Goal: Book appointment/travel/reservation

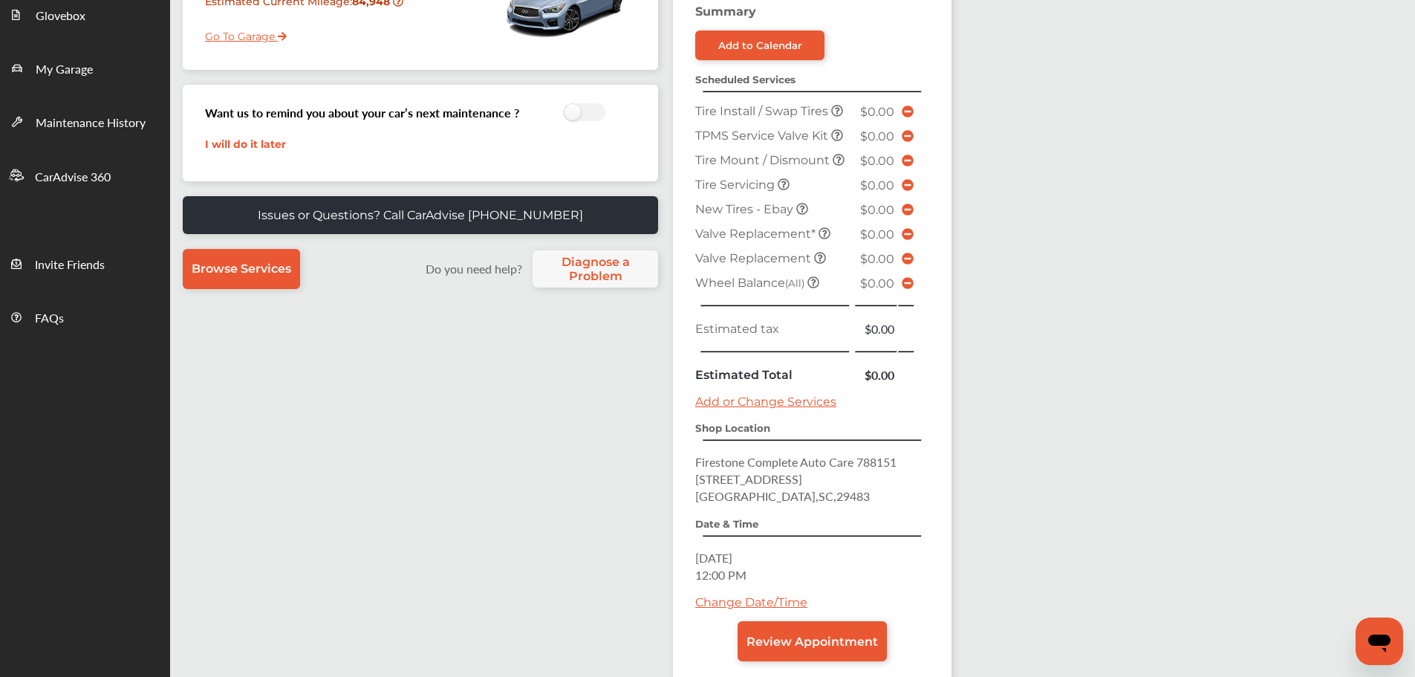
scroll to position [297, 0]
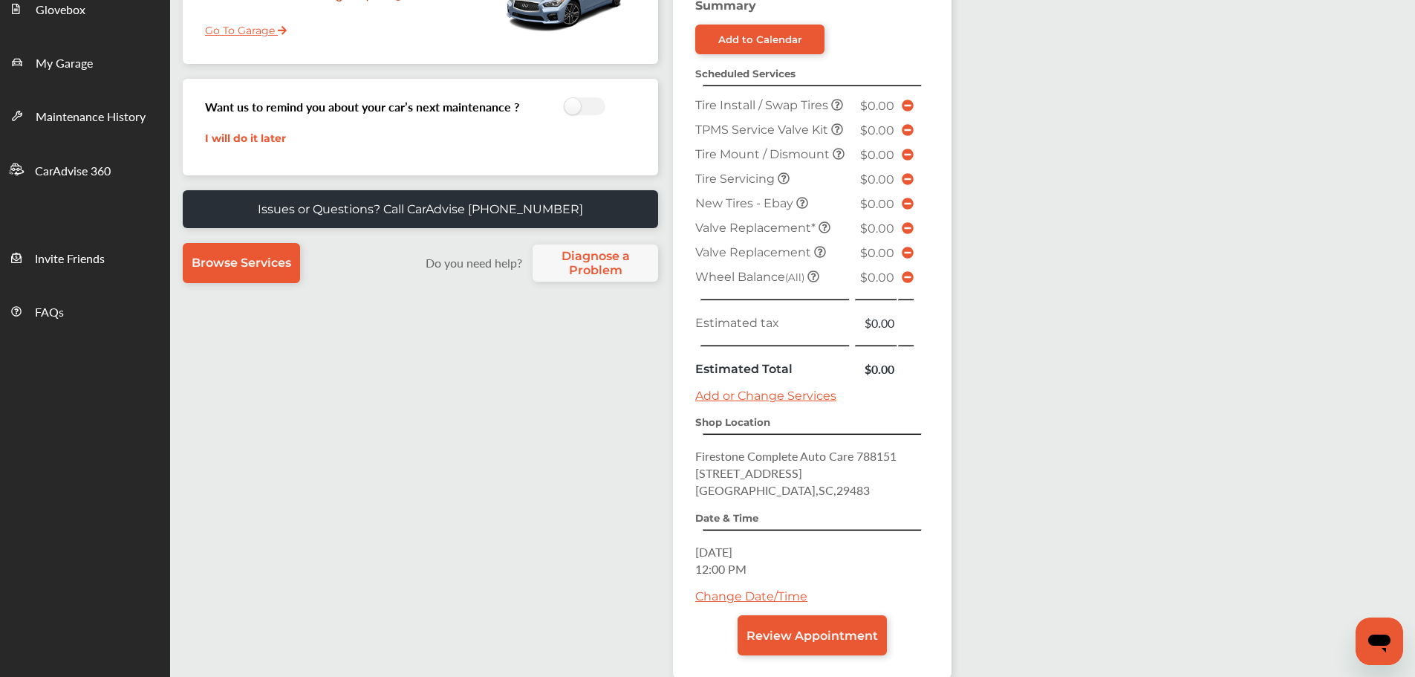
click at [858, 587] on link "Review Appointment" at bounding box center [812, 635] width 149 height 40
click at [770, 587] on span "Review Appointment" at bounding box center [813, 636] width 132 height 14
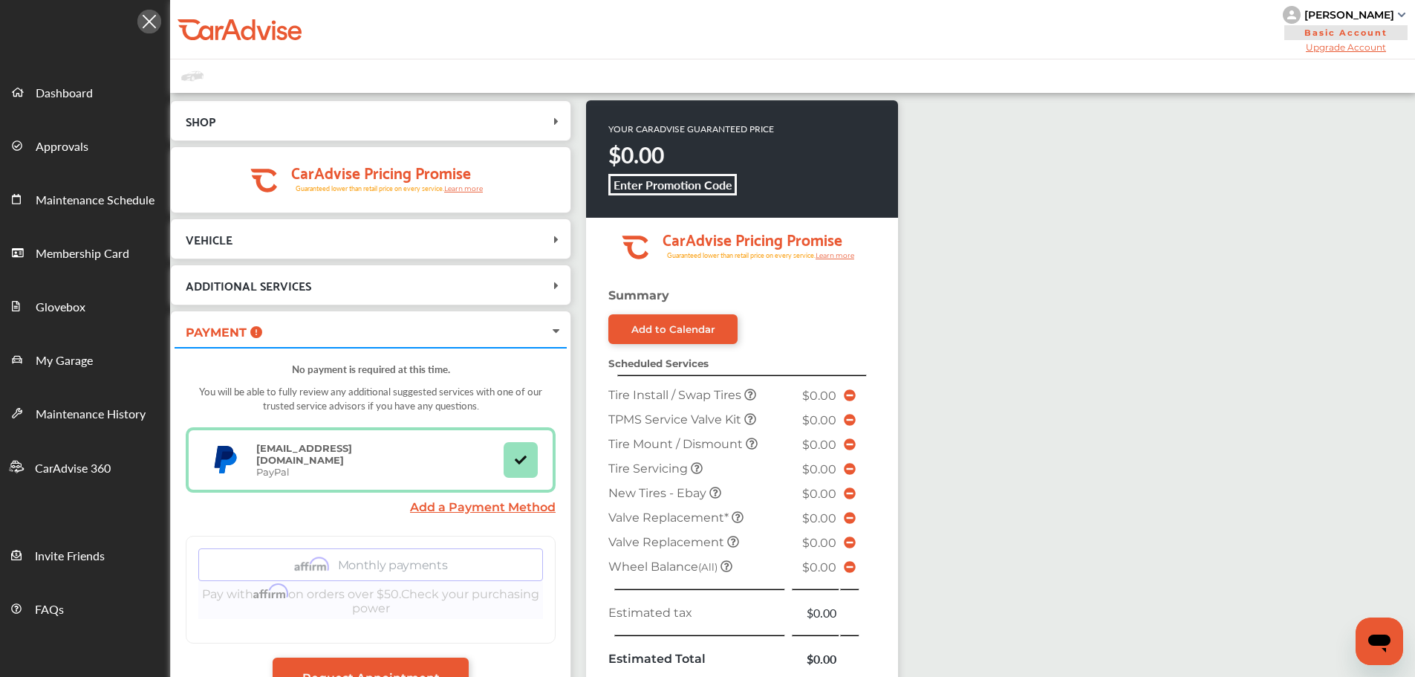
click at [91, 373] on link "My Garage" at bounding box center [85, 358] width 169 height 53
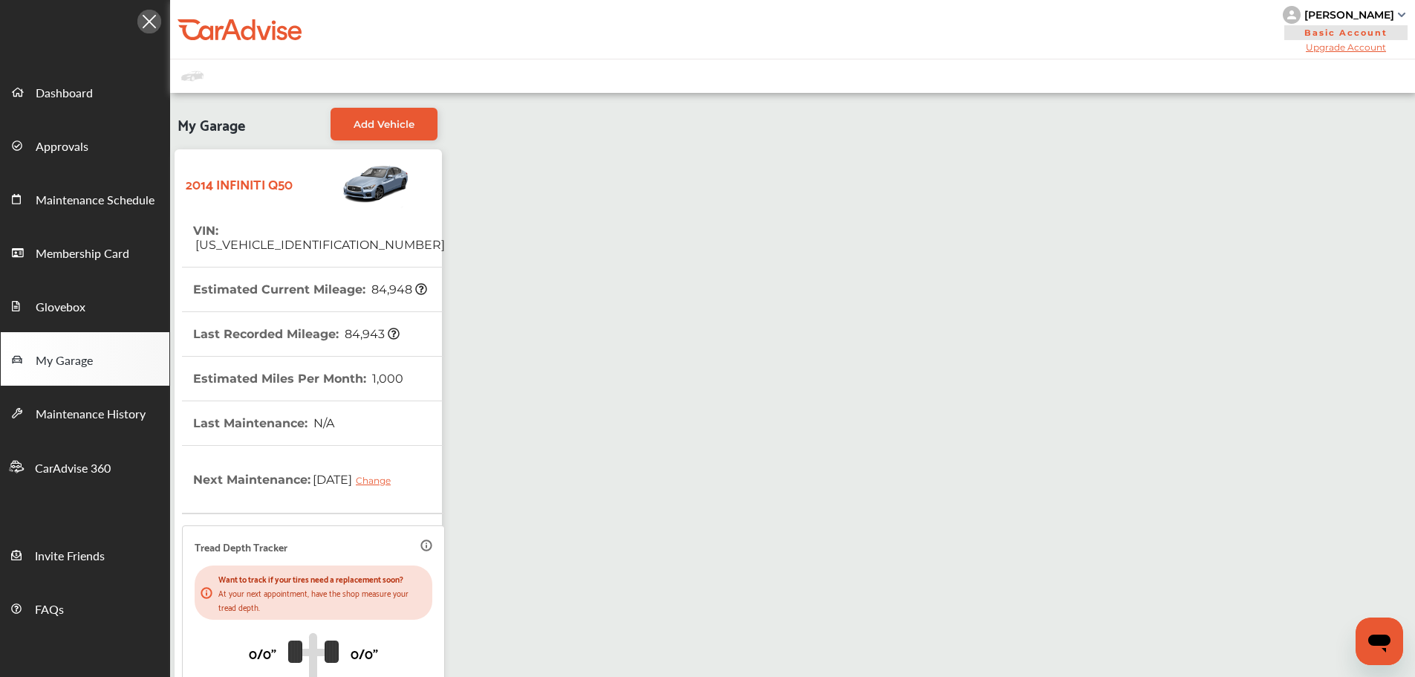
click at [82, 96] on span "Dashboard" at bounding box center [64, 93] width 57 height 19
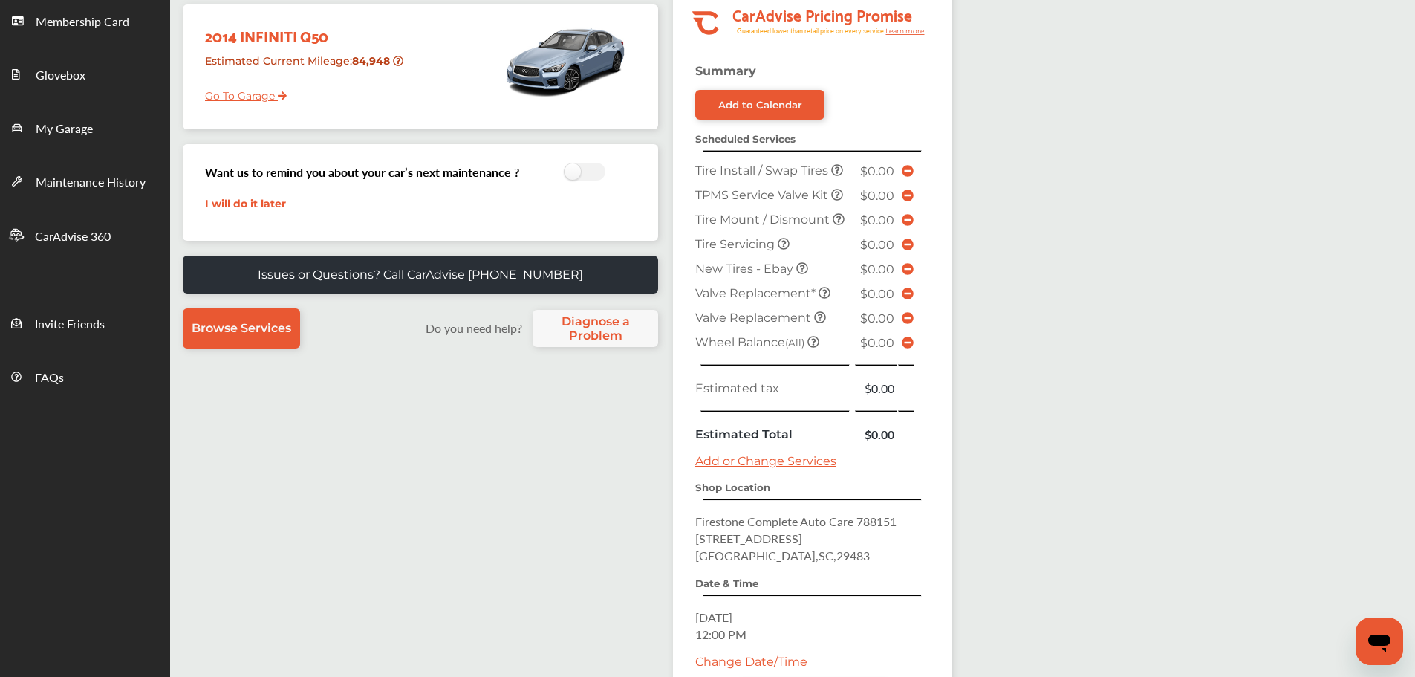
scroll to position [382, 0]
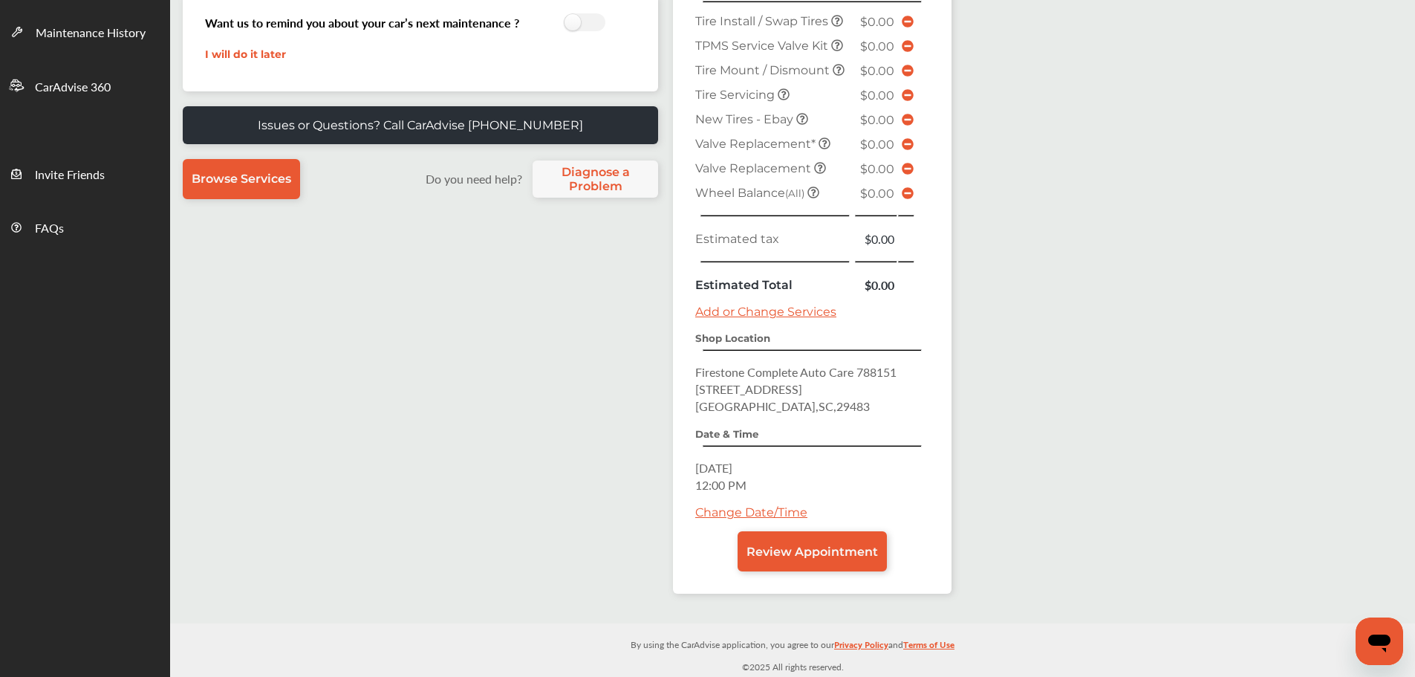
click at [795, 565] on link "Review Appointment" at bounding box center [812, 551] width 149 height 40
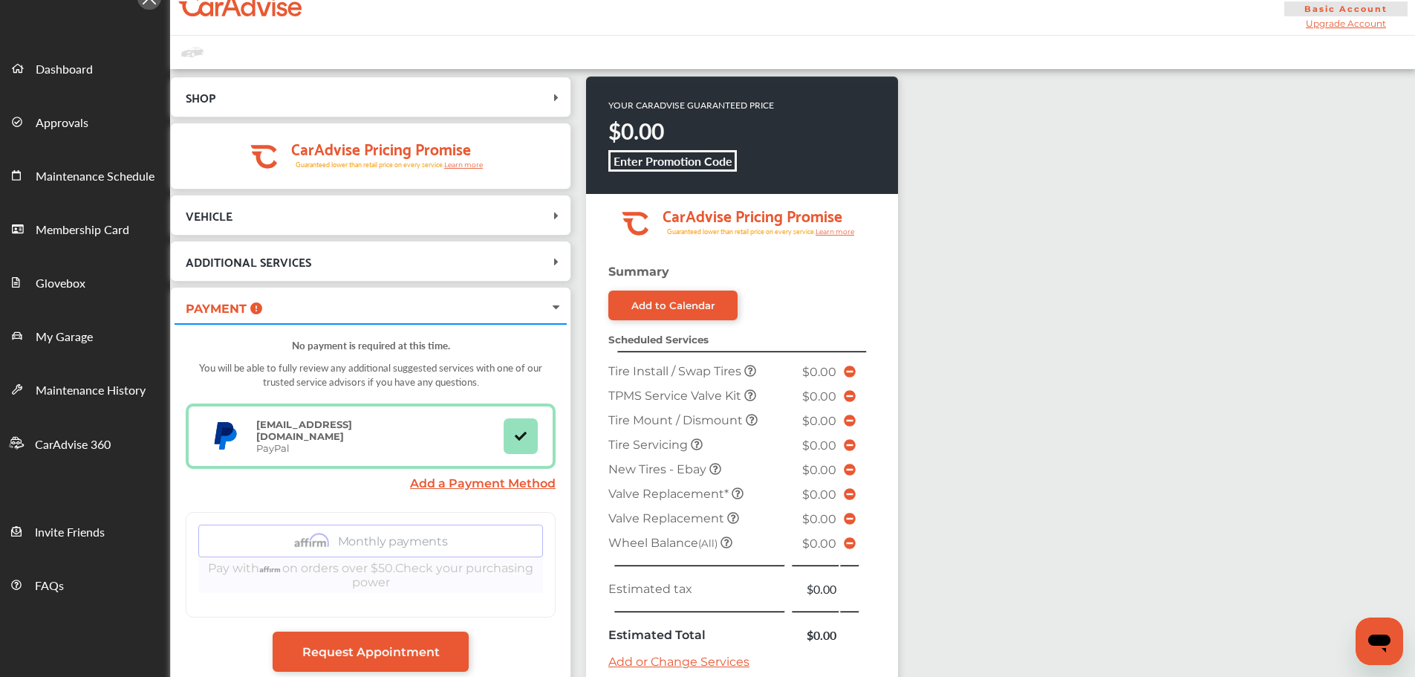
scroll to position [367, 0]
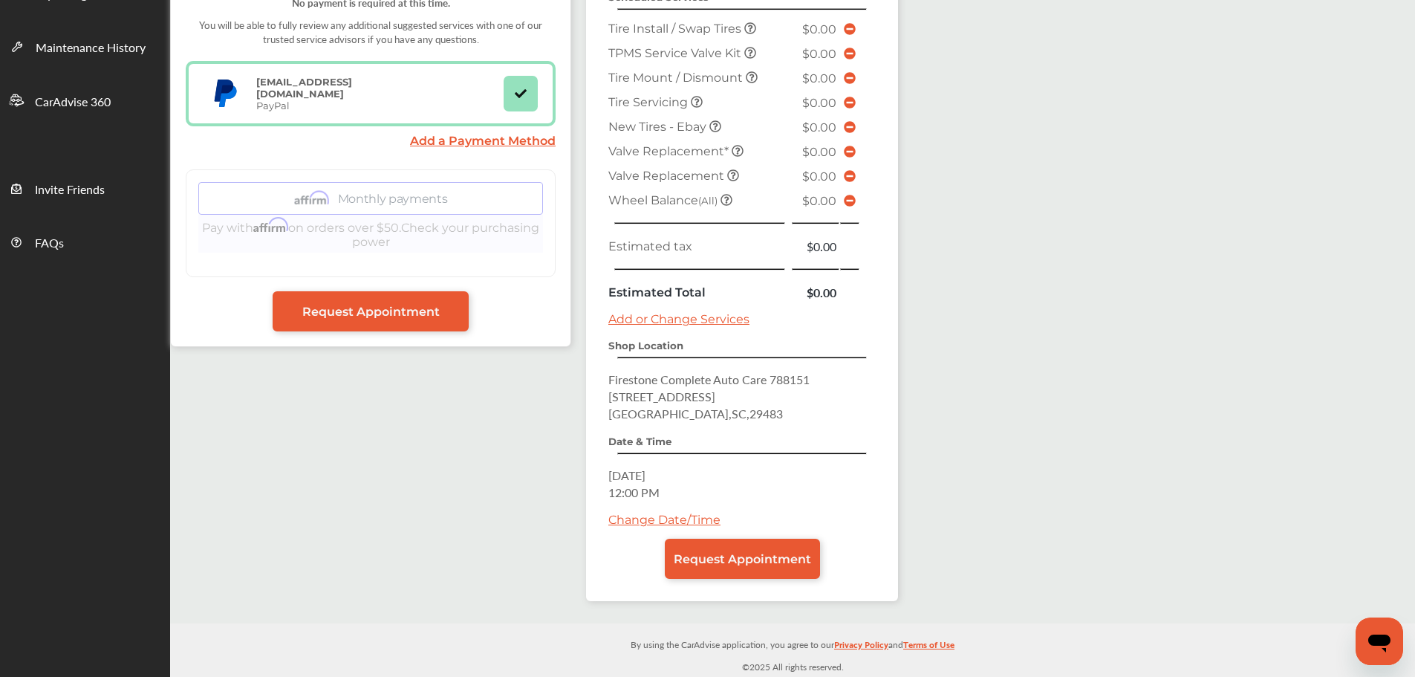
click at [688, 518] on link "Change Date/Time" at bounding box center [665, 520] width 112 height 14
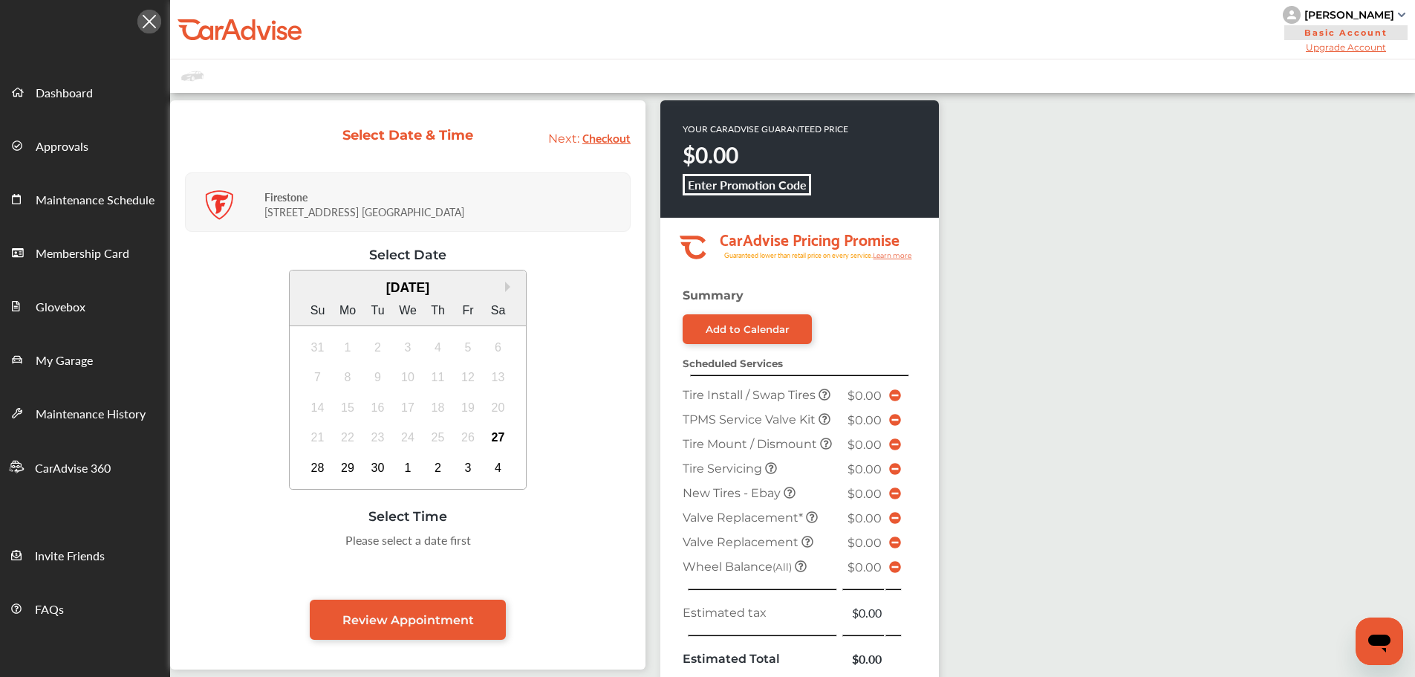
click at [507, 434] on div "27" at bounding box center [499, 438] width 24 height 24
click at [366, 556] on div "3:00 PM" at bounding box center [371, 544] width 70 height 27
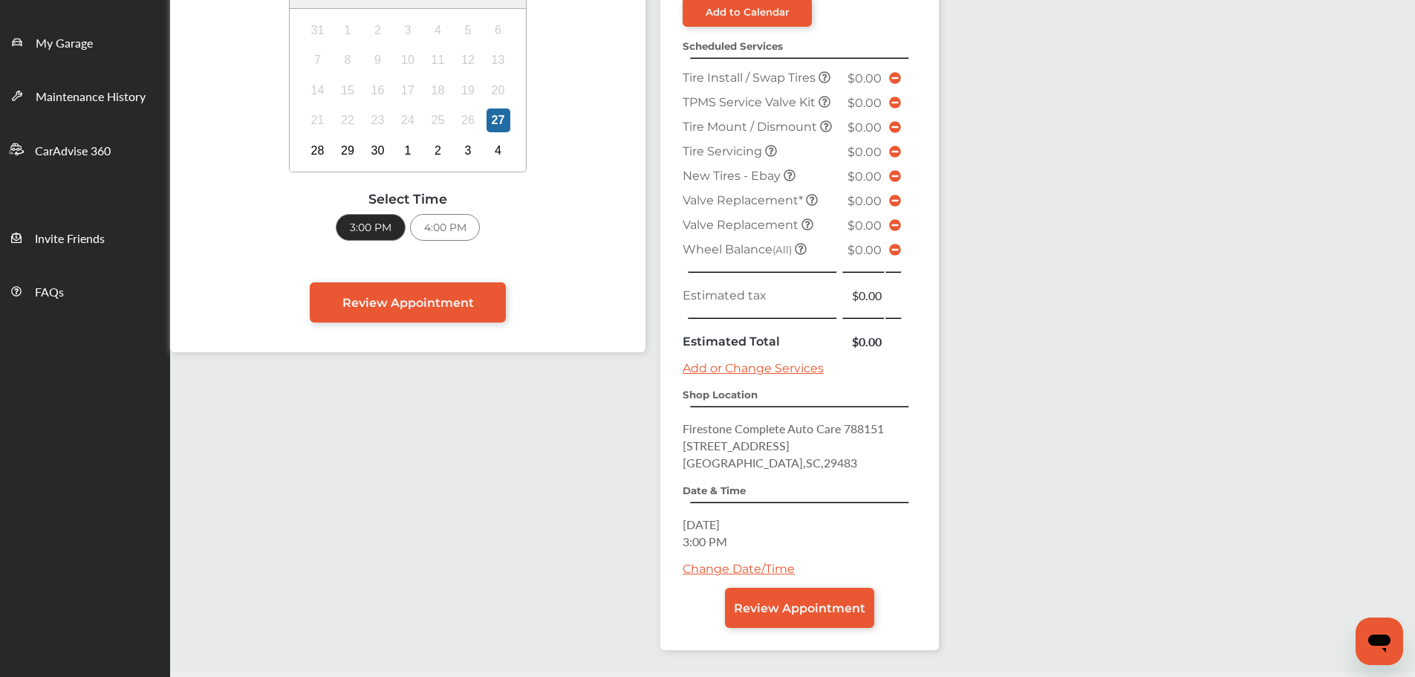
scroll to position [366, 0]
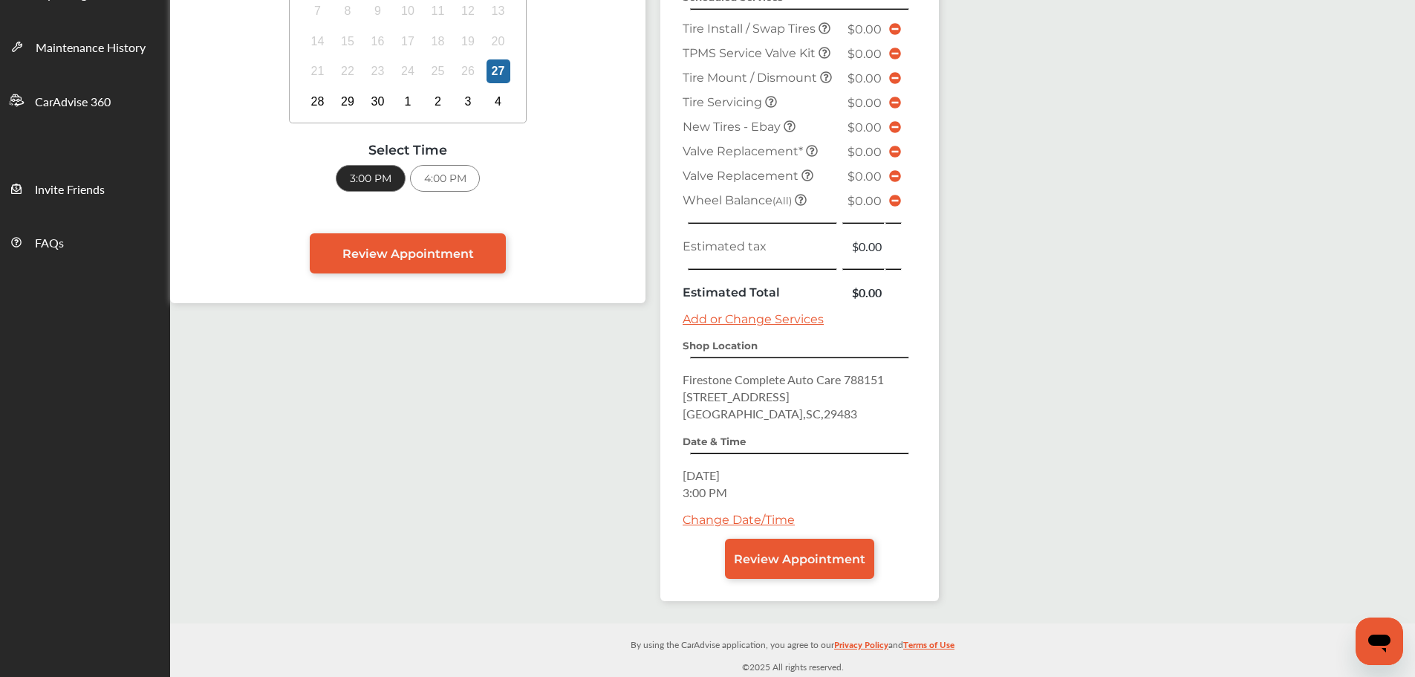
click at [776, 562] on span "Review Appointment" at bounding box center [800, 559] width 132 height 14
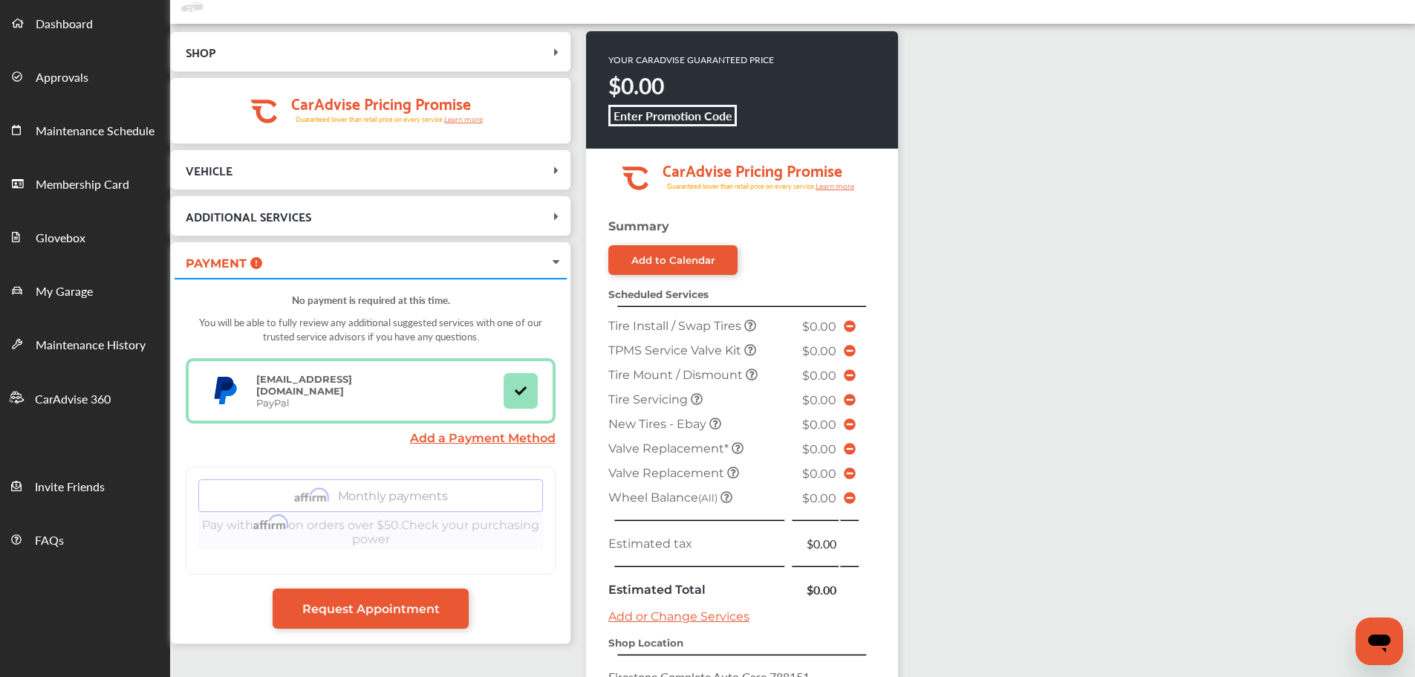
scroll to position [366, 0]
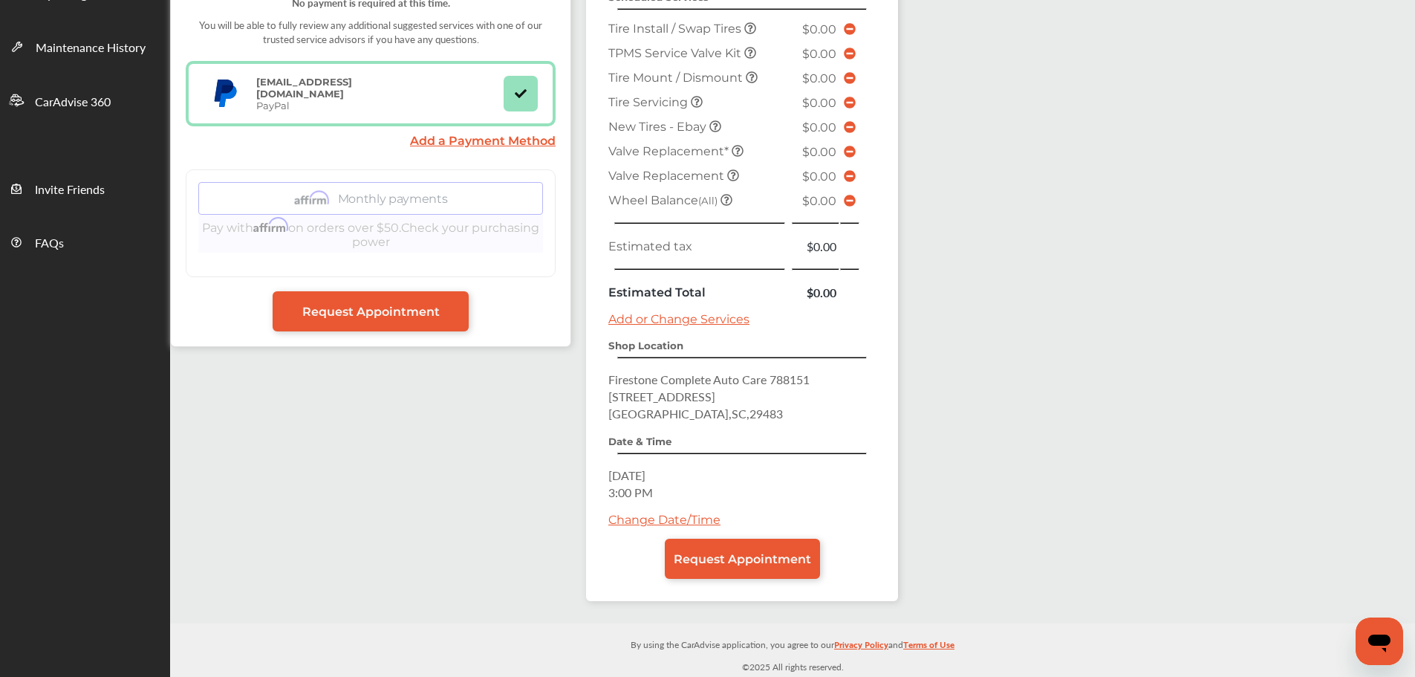
click at [774, 558] on span "Request Appointment" at bounding box center [742, 559] width 137 height 14
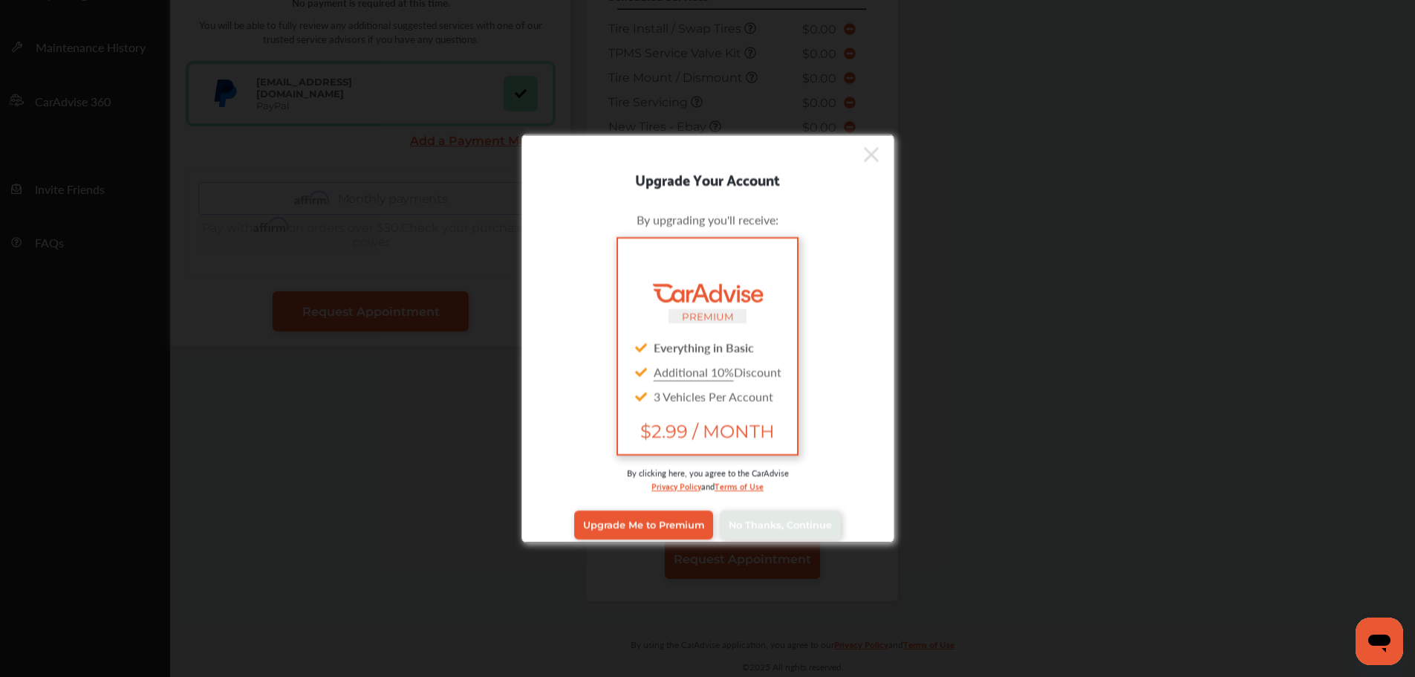
click at [771, 520] on span "No Thanks, Continue" at bounding box center [780, 524] width 103 height 11
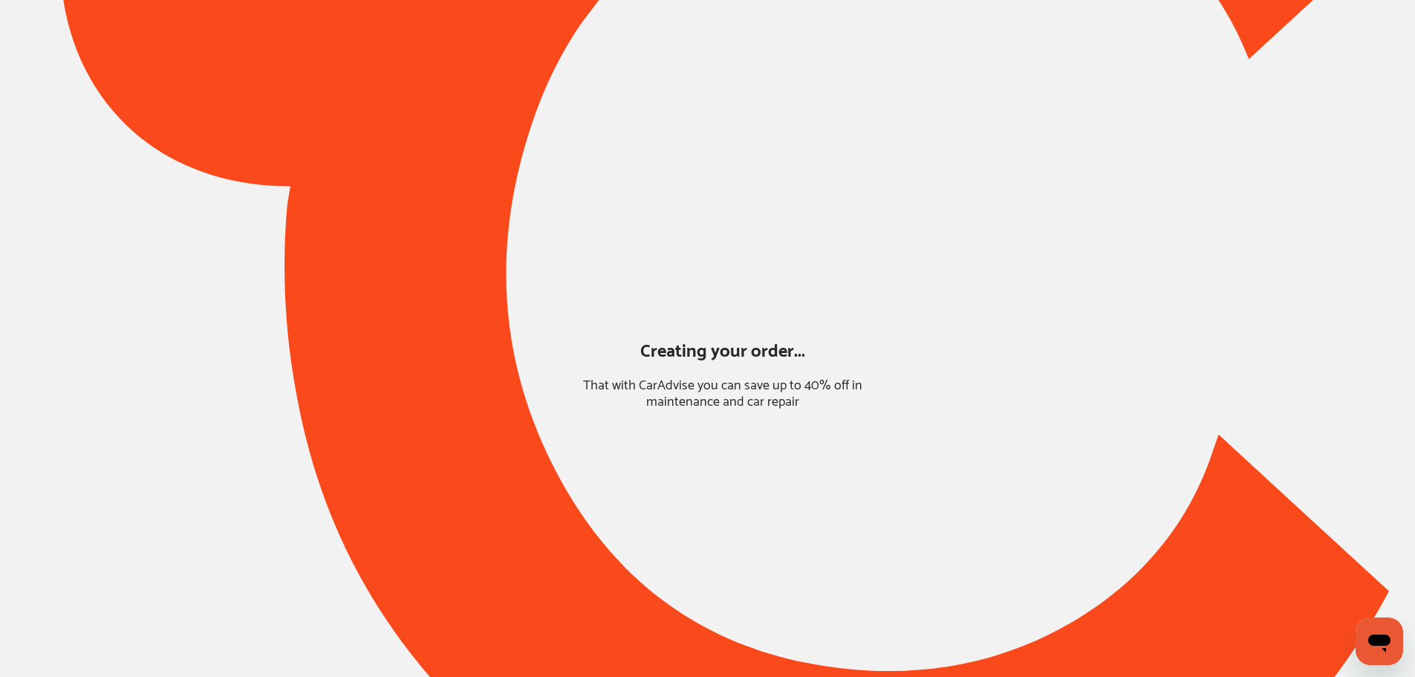
scroll to position [0, 0]
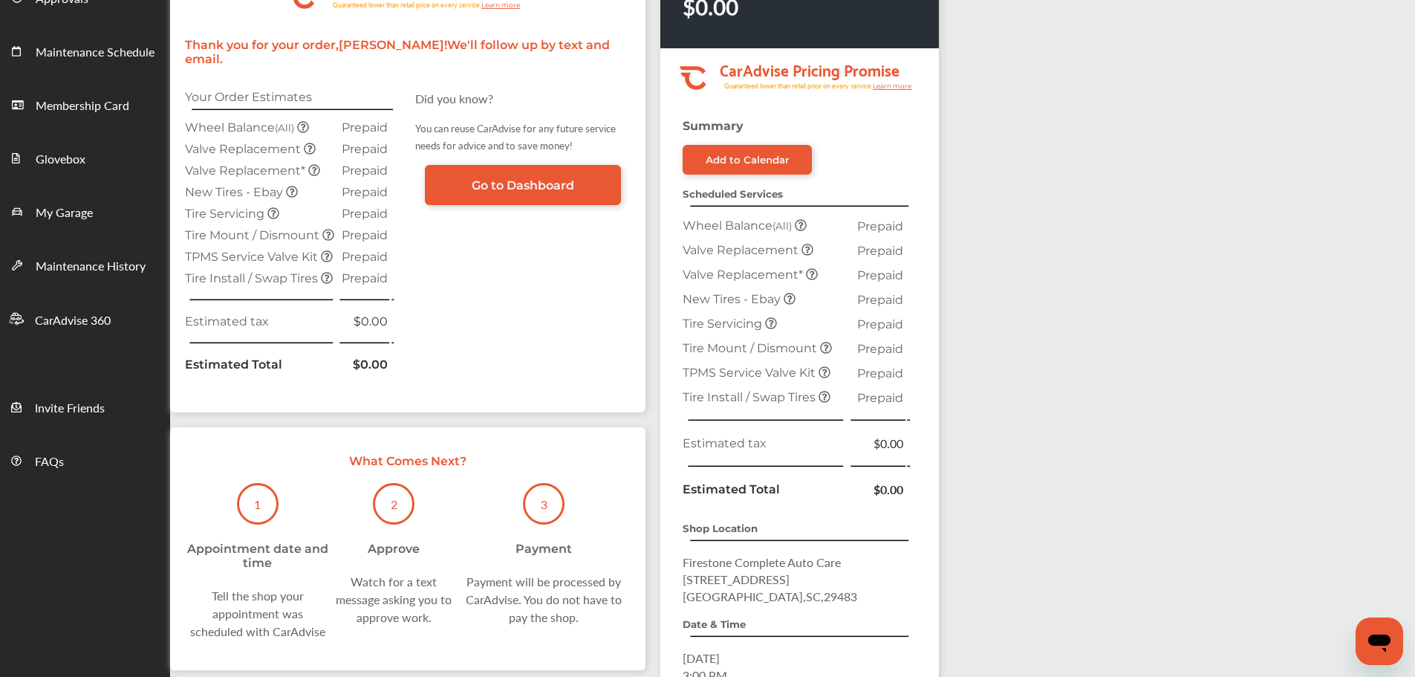
scroll to position [149, 0]
